Goal: Check status: Check status

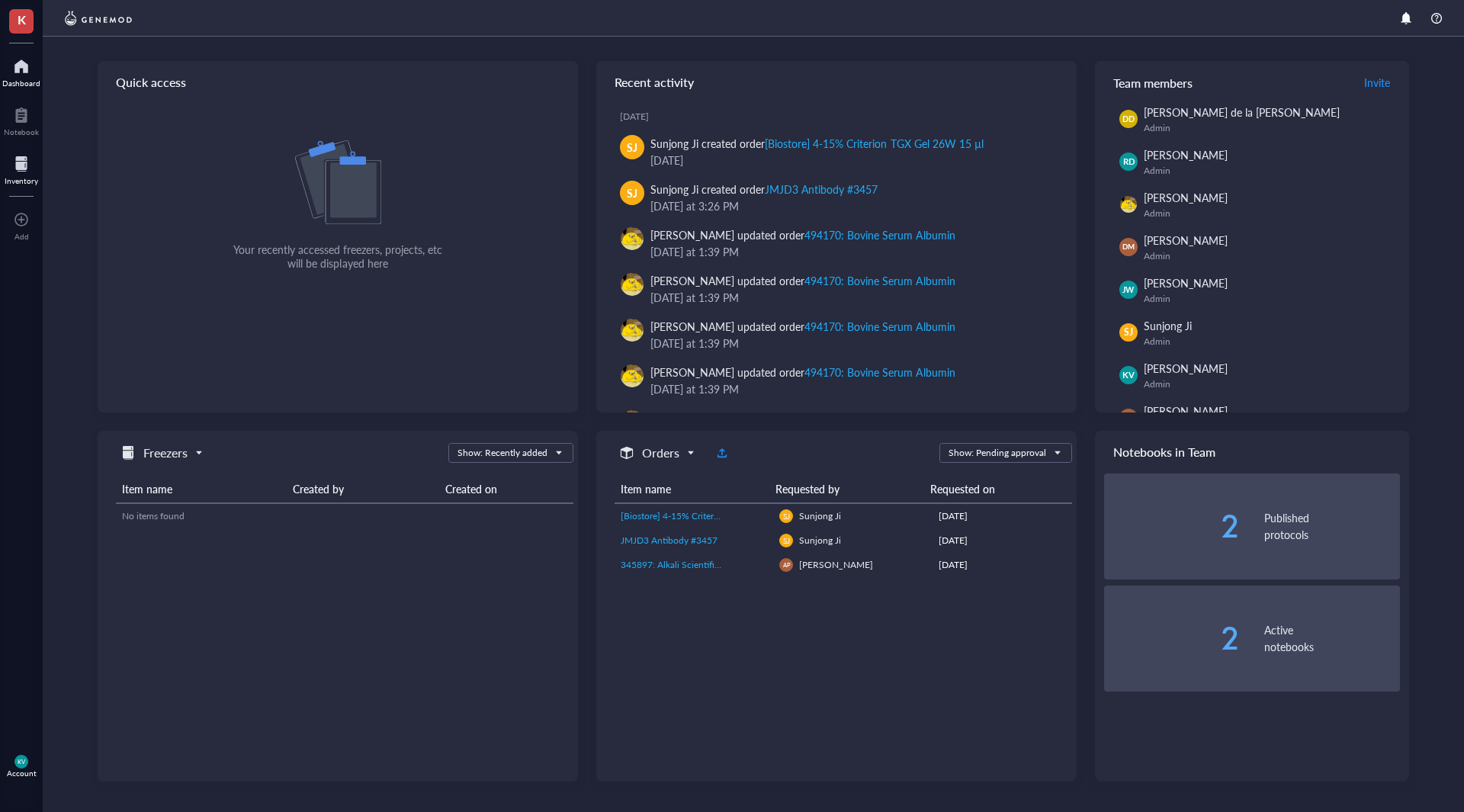
click at [5, 168] on div at bounding box center [21, 163] width 34 height 24
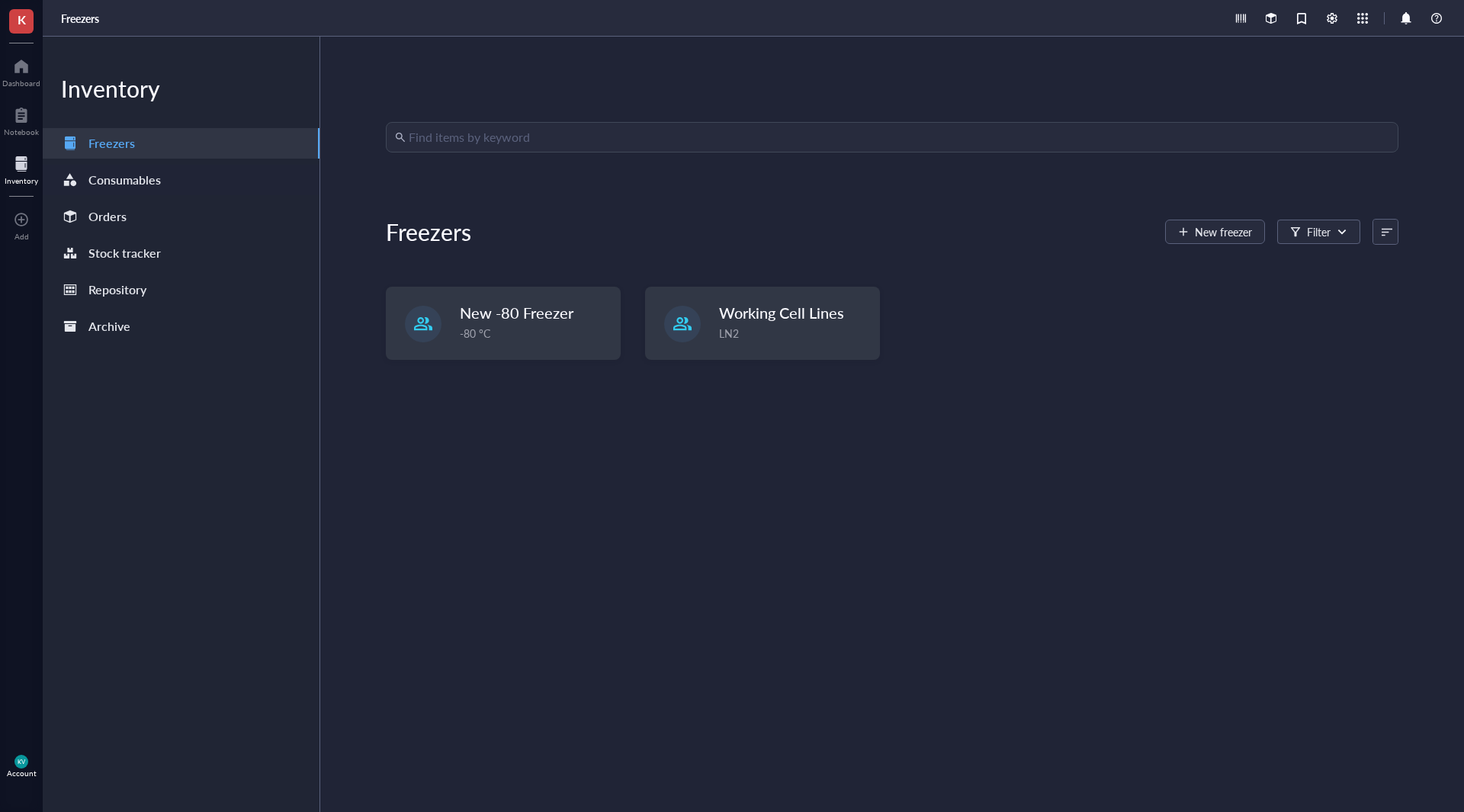
click at [140, 187] on div "Consumables" at bounding box center [125, 179] width 72 height 21
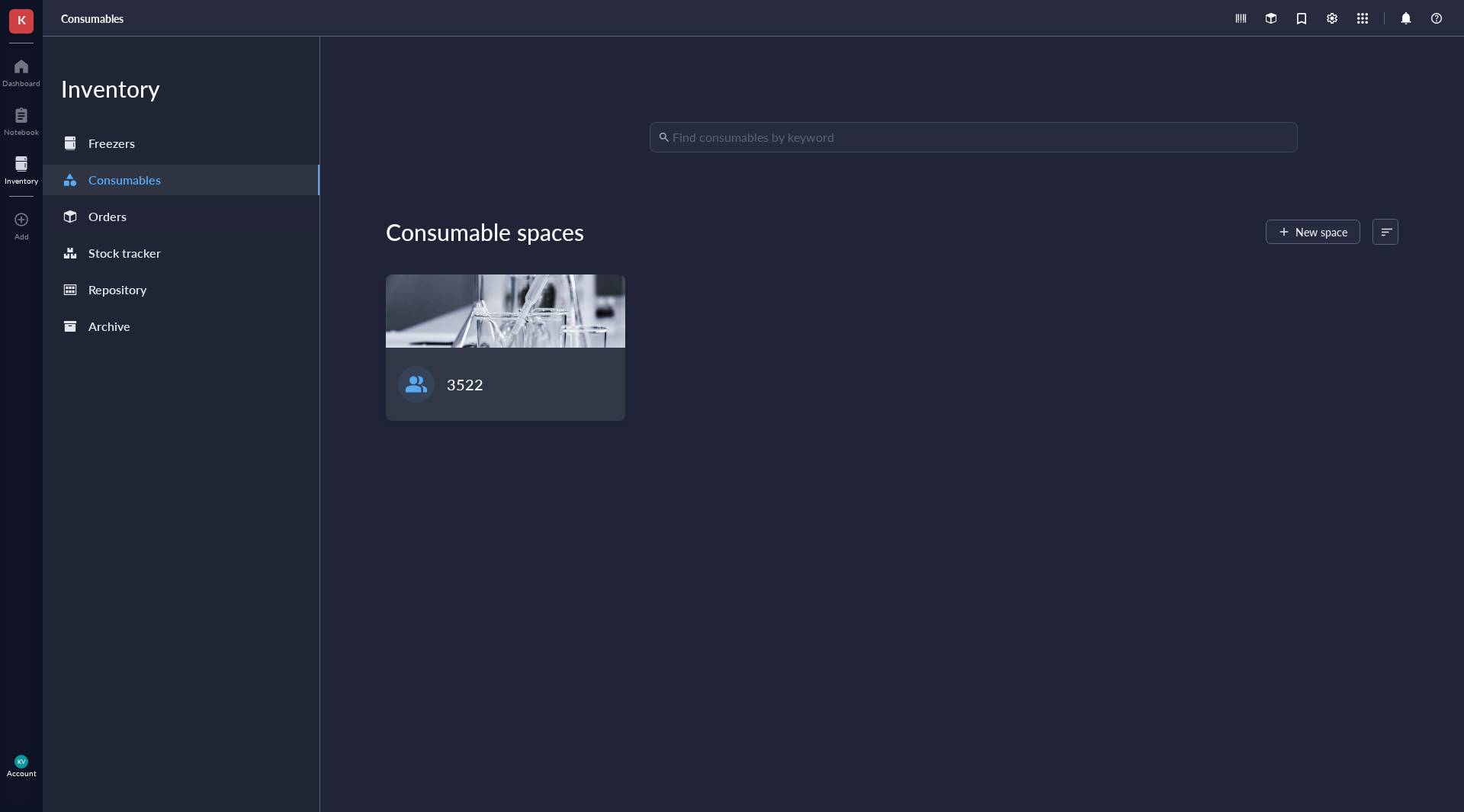
click at [153, 216] on div "Orders" at bounding box center [181, 216] width 277 height 30
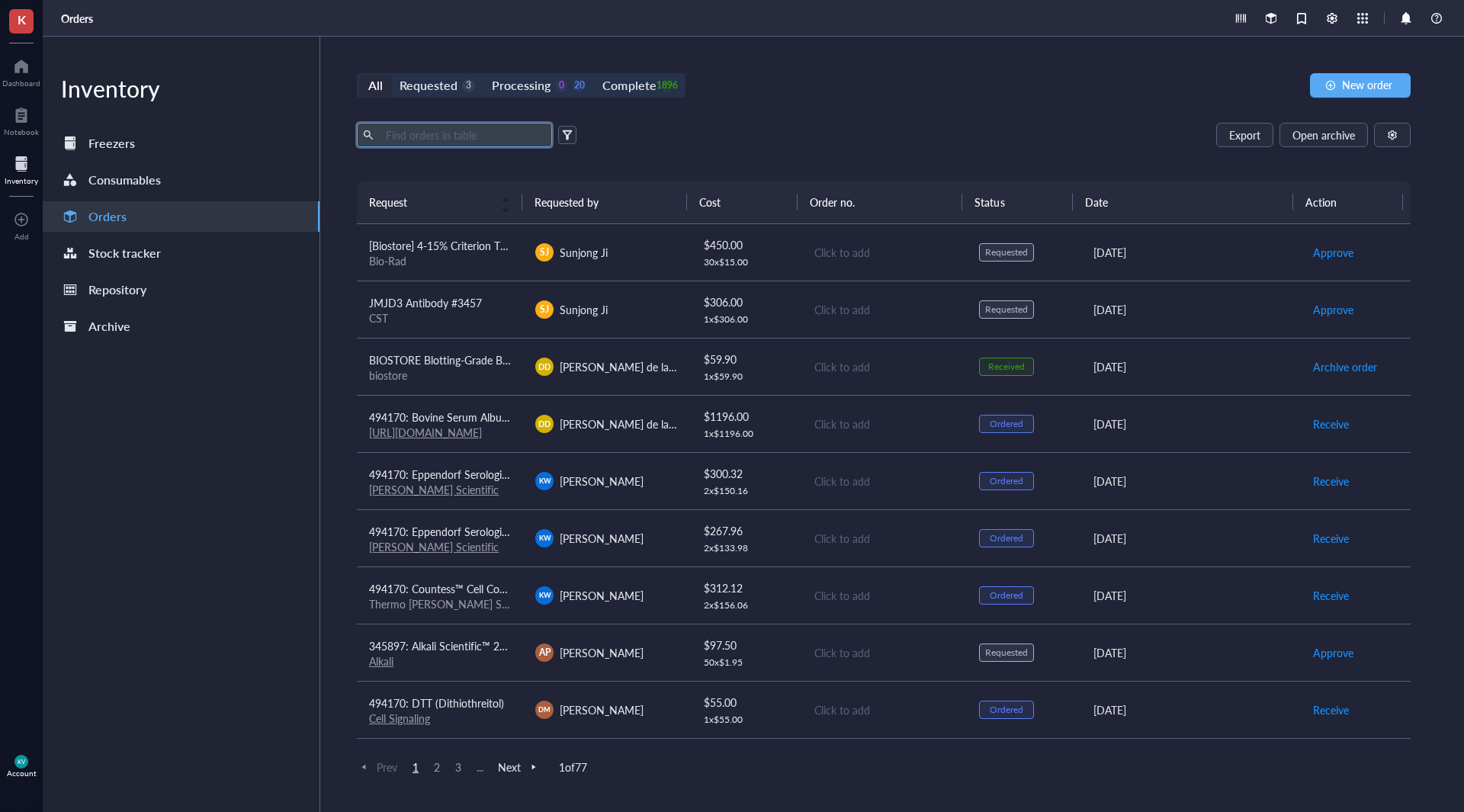
click at [397, 132] on input "text" at bounding box center [463, 134] width 166 height 23
type input "egfr"
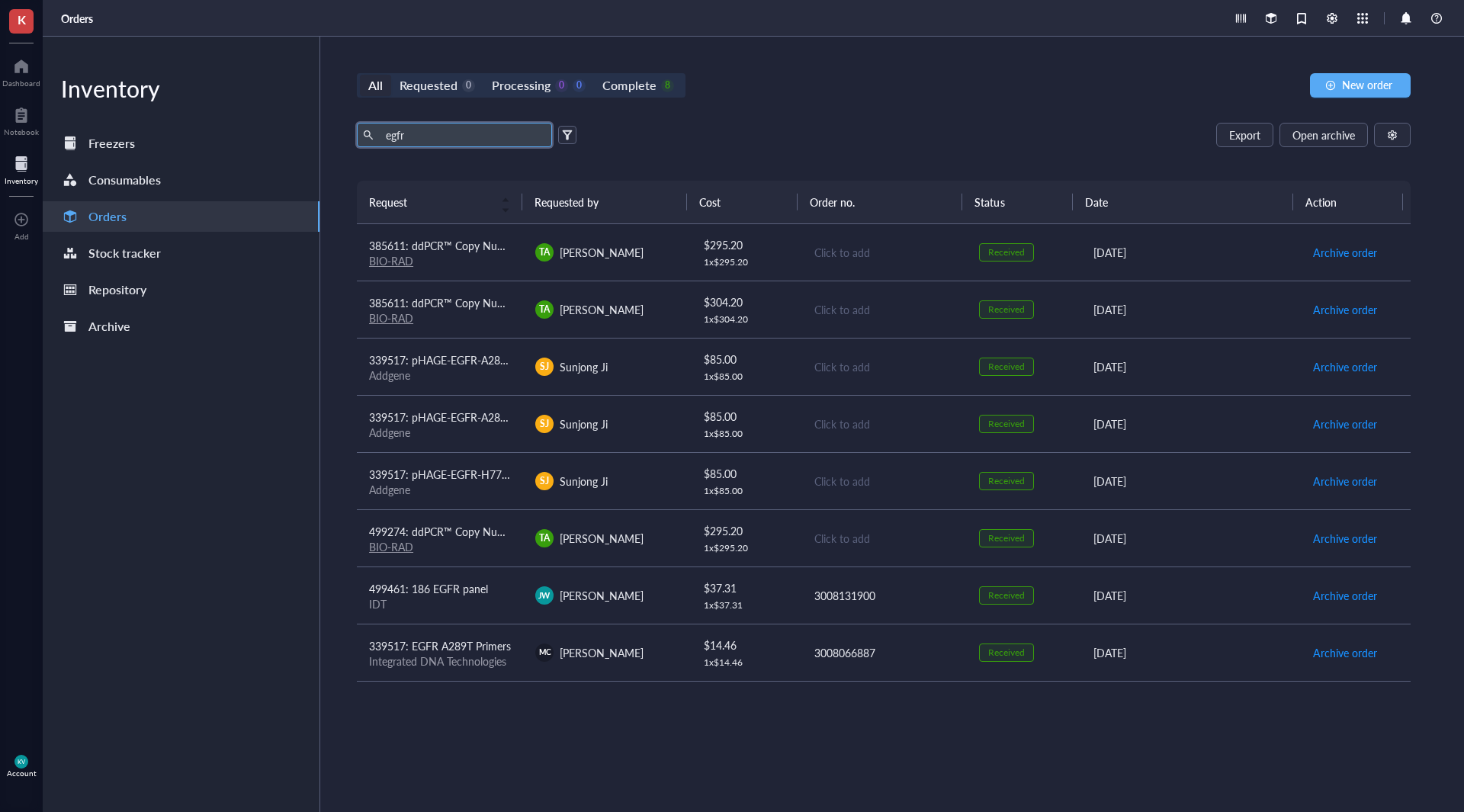
click at [634, 247] on div "TA [PERSON_NAME]" at bounding box center [606, 252] width 142 height 18
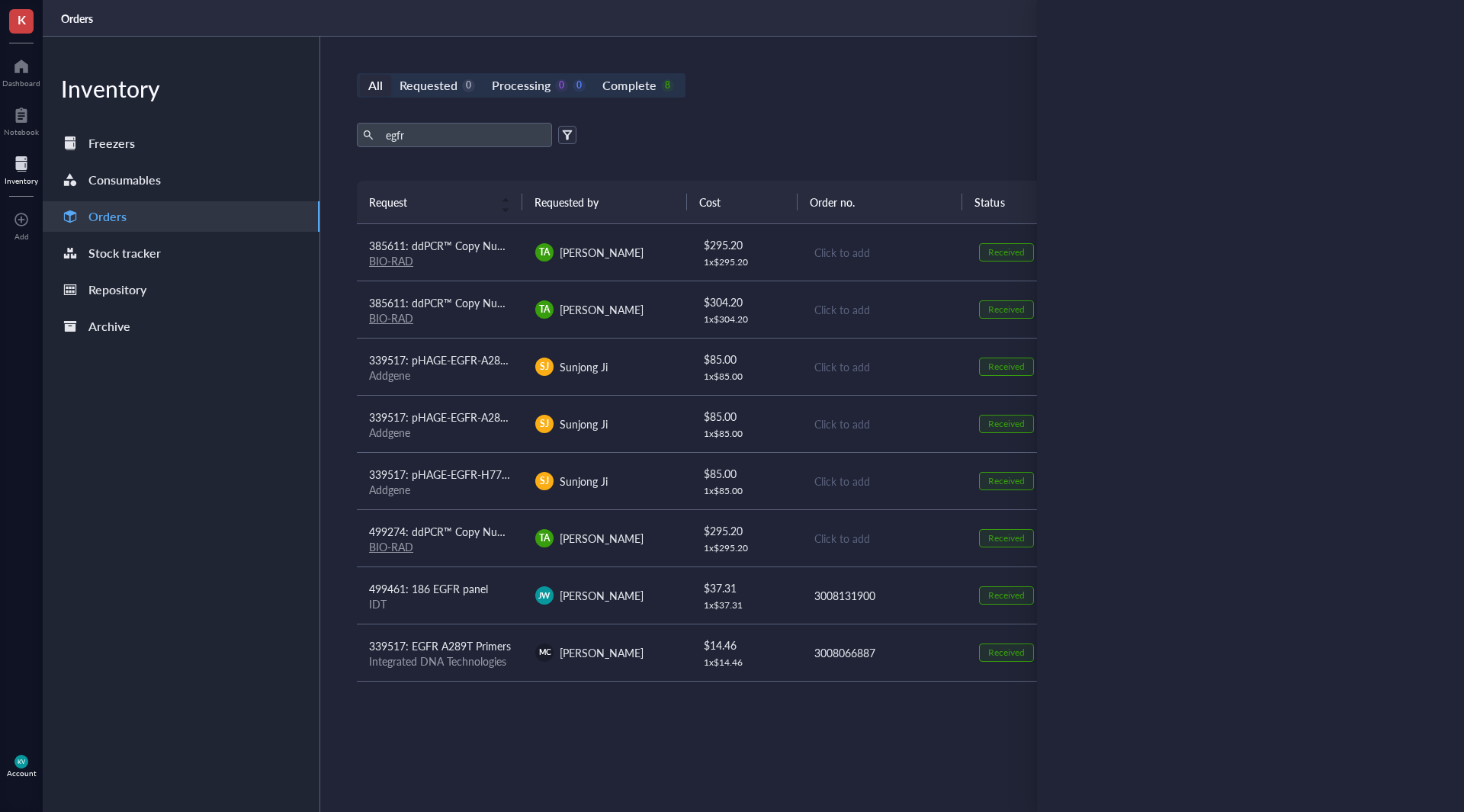
click at [623, 309] on div "TA [PERSON_NAME]" at bounding box center [606, 310] width 142 height 18
click at [607, 261] on td "TA [PERSON_NAME]" at bounding box center [606, 253] width 166 height 57
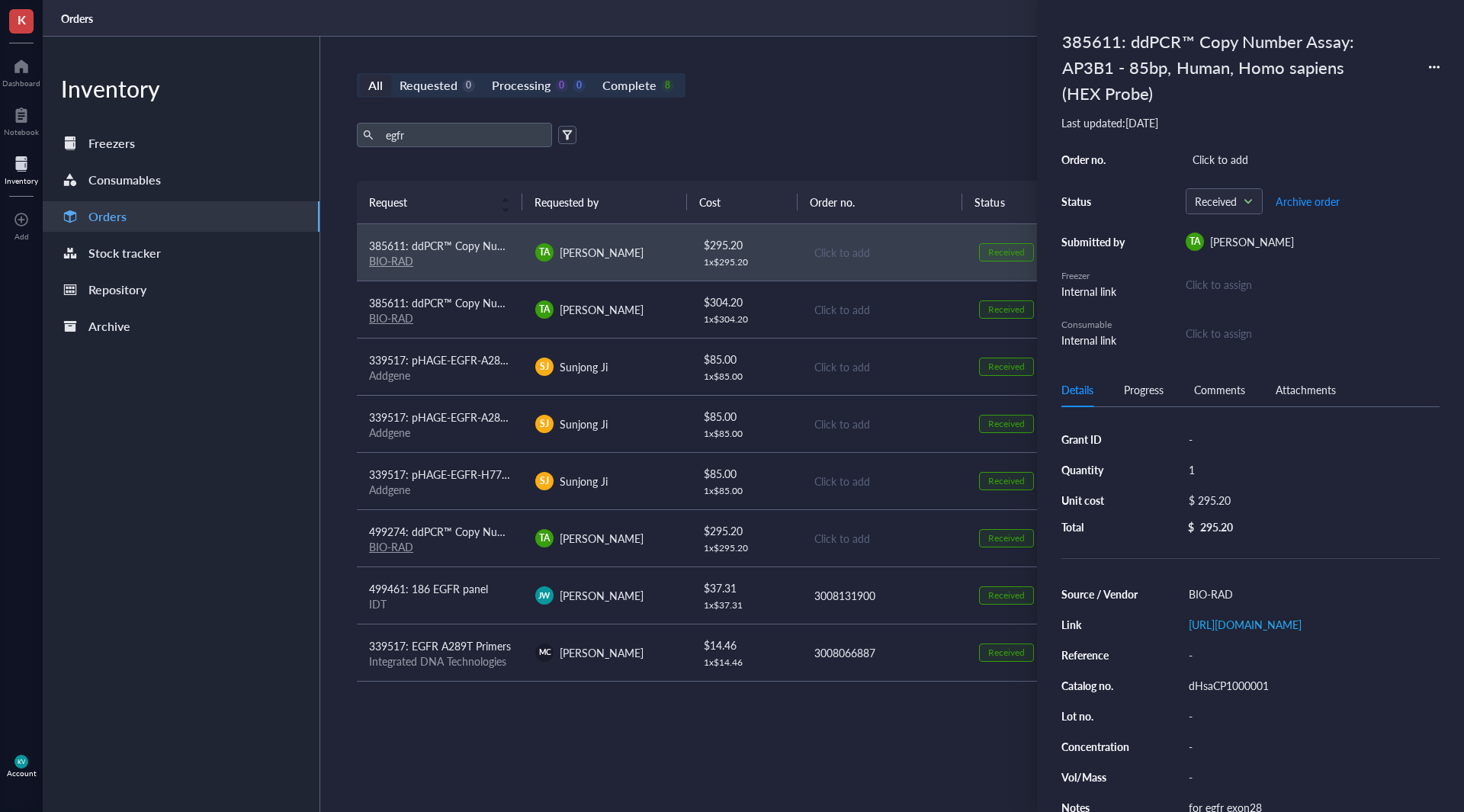
click at [606, 321] on td "TA [PERSON_NAME]" at bounding box center [606, 309] width 166 height 57
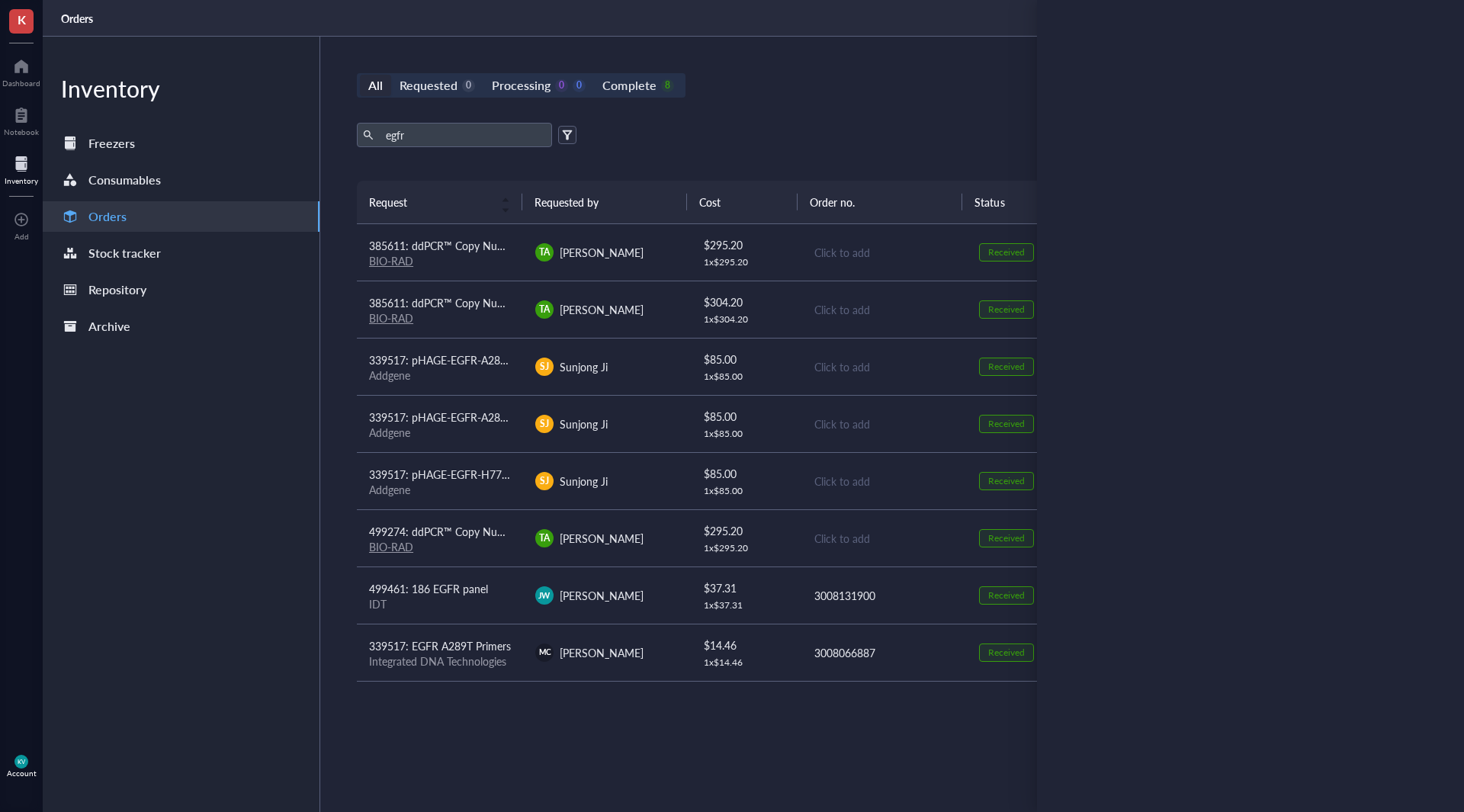
click at [623, 538] on div "TA [PERSON_NAME]" at bounding box center [606, 539] width 142 height 18
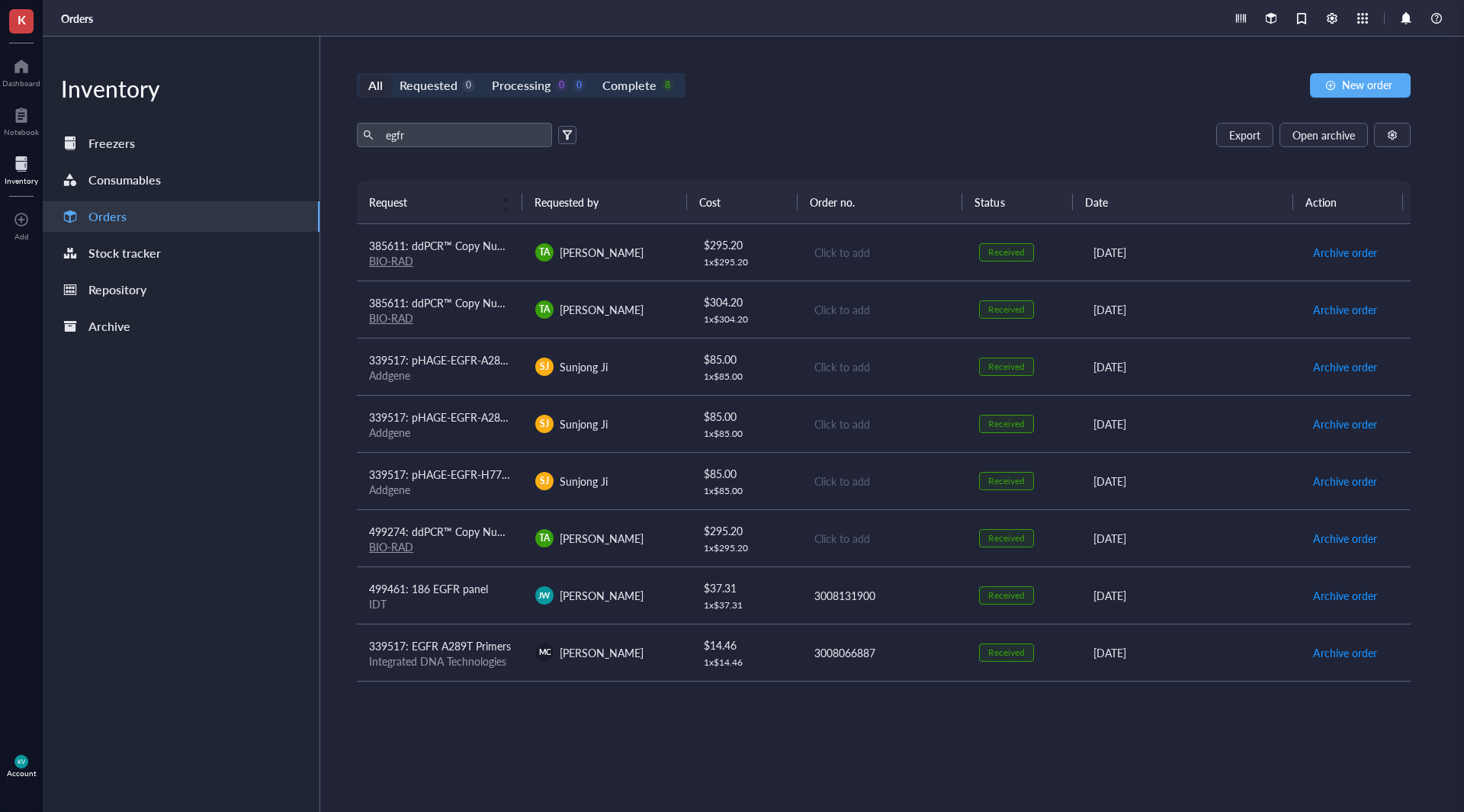
click at [628, 561] on div "Request Requested by Cost Order no. Status Date Action 385611: ddPCR™ Copy Numb…" at bounding box center [884, 460] width 1054 height 559
